Goal: Task Accomplishment & Management: Manage account settings

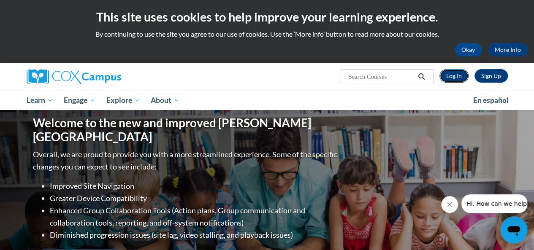
click at [453, 77] on link "Log In" at bounding box center [453, 76] width 29 height 14
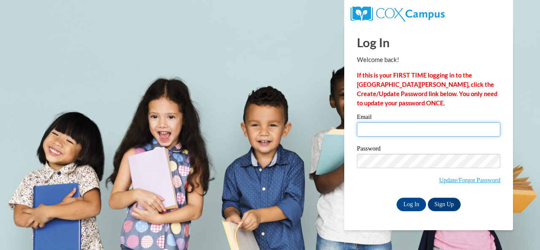
click at [409, 131] on input "Email" at bounding box center [429, 129] width 144 height 14
type input "[EMAIL_ADDRESS][DOMAIN_NAME]"
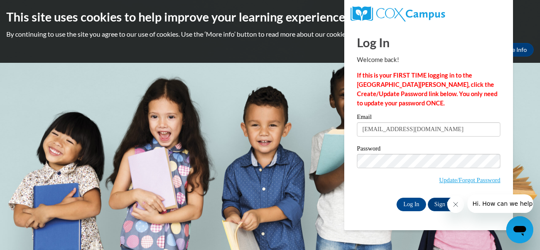
click at [455, 203] on icon "Close message from company" at bounding box center [455, 204] width 7 height 7
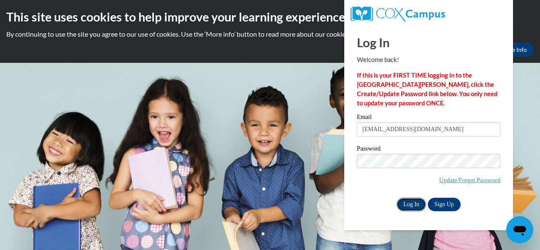
click at [410, 204] on input "Log In" at bounding box center [412, 205] width 30 height 14
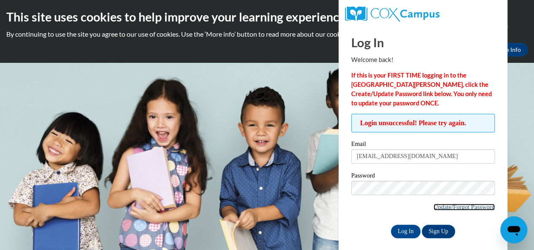
click at [452, 209] on link "Update/Forgot Password" at bounding box center [464, 207] width 61 height 7
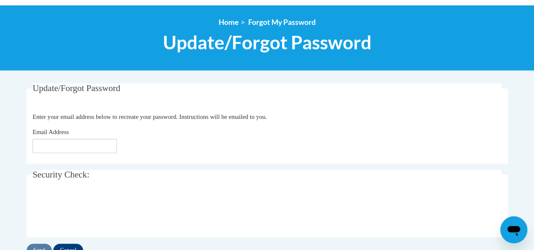
scroll to position [86, 0]
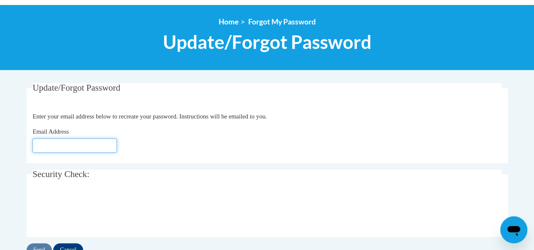
click at [68, 146] on input "Email Address" at bounding box center [75, 145] width 84 height 14
type input "[EMAIL_ADDRESS][DOMAIN_NAME]"
click at [209, 131] on div "Email Address karli.rainsberg@ecoesc.org" at bounding box center [267, 140] width 469 height 26
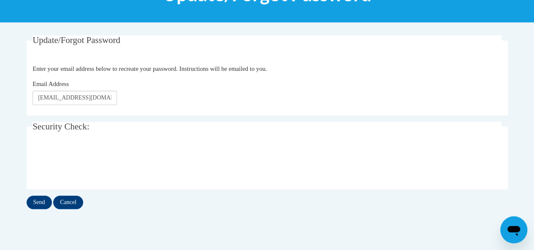
scroll to position [149, 0]
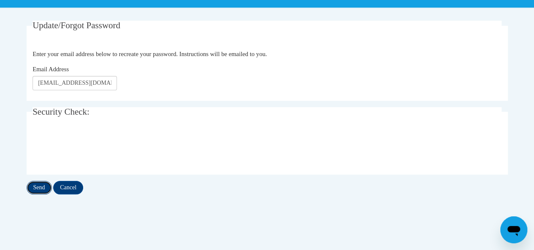
click at [41, 183] on input "Send" at bounding box center [39, 188] width 25 height 14
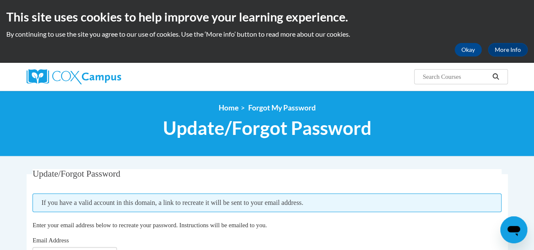
scroll to position [117, 0]
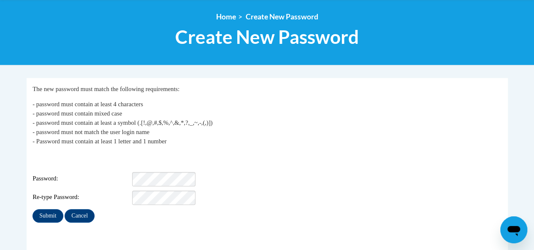
scroll to position [93, 0]
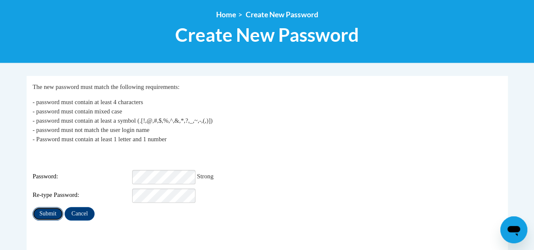
click at [50, 207] on input "Submit" at bounding box center [48, 214] width 30 height 14
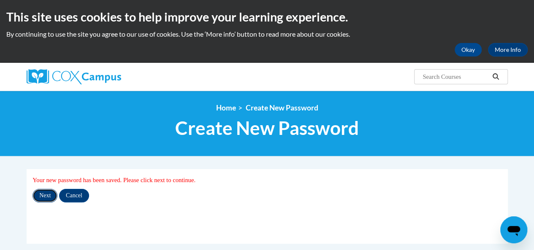
click at [45, 195] on input "Next" at bounding box center [45, 196] width 25 height 14
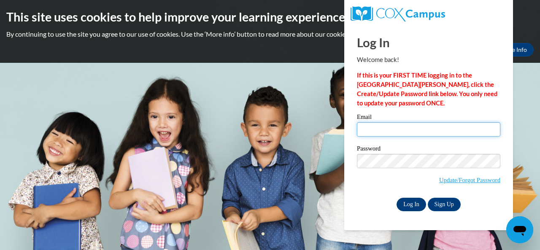
type input "[EMAIL_ADDRESS][DOMAIN_NAME]"
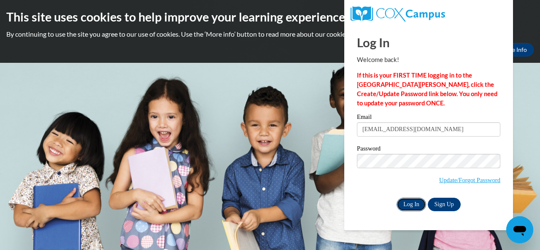
click at [407, 204] on input "Log In" at bounding box center [412, 205] width 30 height 14
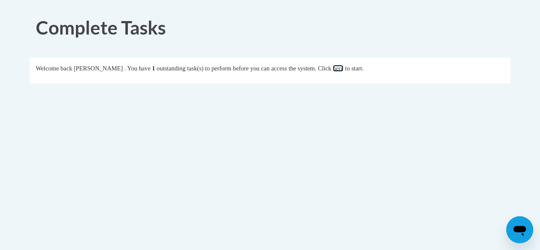
click at [344, 68] on link "here" at bounding box center [338, 68] width 11 height 7
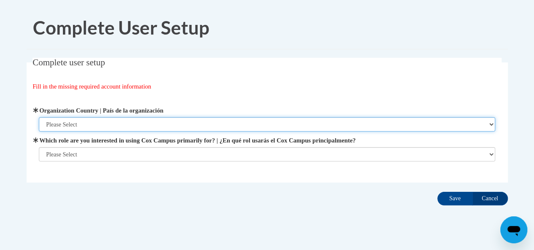
click at [295, 125] on select "Please Select [GEOGRAPHIC_DATA] | [GEOGRAPHIC_DATA] Outside of [GEOGRAPHIC_DATA…" at bounding box center [267, 124] width 456 height 14
select select "ad49bcad-a171-4b2e-b99c-48b446064914"
click at [39, 117] on select "Please Select [GEOGRAPHIC_DATA] | [GEOGRAPHIC_DATA] Outside of [GEOGRAPHIC_DATA…" at bounding box center [267, 124] width 456 height 14
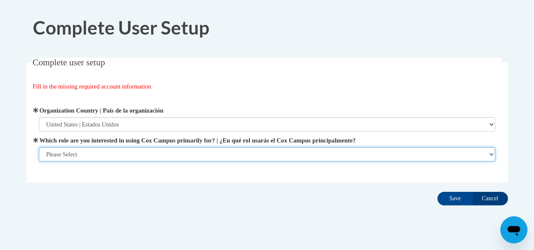
click at [288, 150] on select "Please Select College/University | Colegio/Universidad Community/Nonprofit Part…" at bounding box center [267, 154] width 456 height 14
select select "fbf2d438-af2f-41f8-98f1-81c410e29de3"
click at [39, 162] on select "Please Select College/University | Colegio/Universidad Community/Nonprofit Part…" at bounding box center [267, 154] width 456 height 14
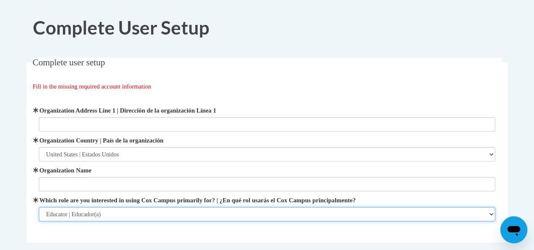
scroll to position [75, 0]
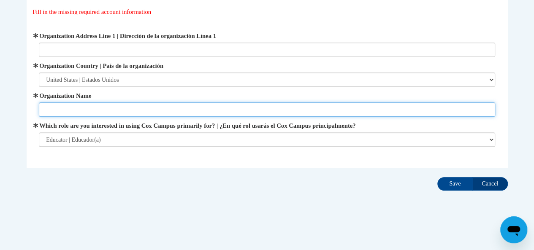
click at [194, 111] on input "Organization Name" at bounding box center [267, 110] width 456 height 14
type input "East Central Ohio Educational Service Center"
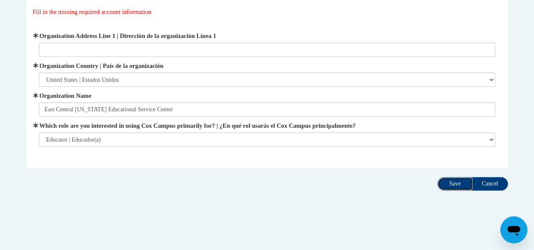
click at [446, 182] on input "Save" at bounding box center [454, 184] width 35 height 14
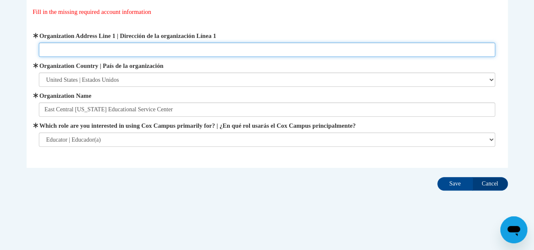
click at [179, 49] on input "Organization Address Line 1 | Dirección de la organización Línea 1" at bounding box center [267, 50] width 456 height 14
type input "834 E High Avenue. New Philadelphia, OH 44663"
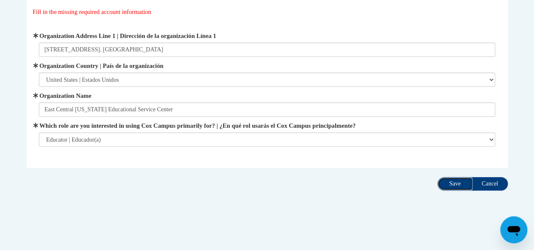
click at [460, 183] on input "Save" at bounding box center [454, 184] width 35 height 14
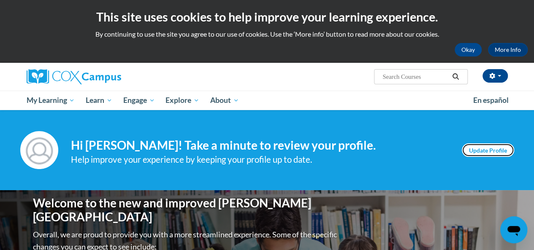
click at [494, 146] on link "Update Profile" at bounding box center [488, 151] width 52 height 14
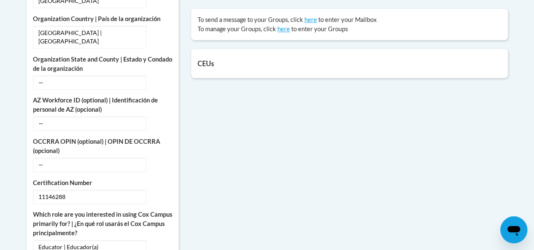
scroll to position [377, 0]
click at [100, 157] on span "—" at bounding box center [90, 164] width 114 height 14
click at [167, 157] on button "Edit" at bounding box center [162, 164] width 19 height 14
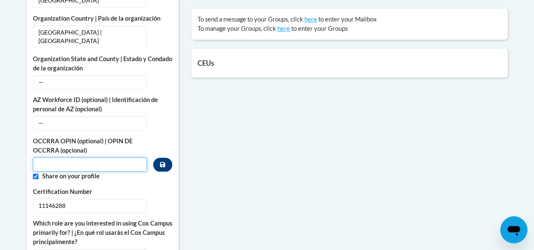
click at [108, 157] on input "Custom profile fields" at bounding box center [90, 164] width 114 height 14
paste input "11146288"
type input "11146288"
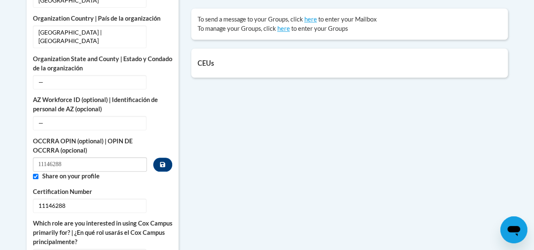
click at [71, 172] on label "Share on your profile" at bounding box center [107, 176] width 130 height 9
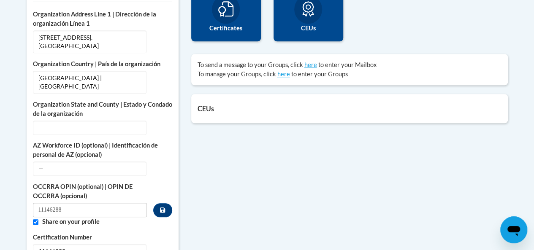
scroll to position [332, 0]
click at [165, 203] on button "Custom profile fields" at bounding box center [162, 210] width 19 height 14
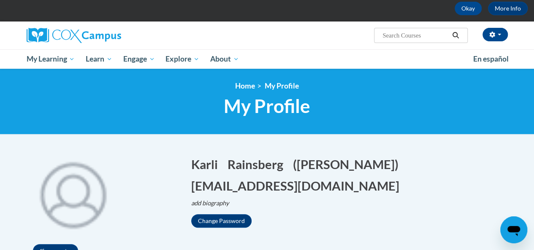
scroll to position [39, 0]
